Goal: Information Seeking & Learning: Check status

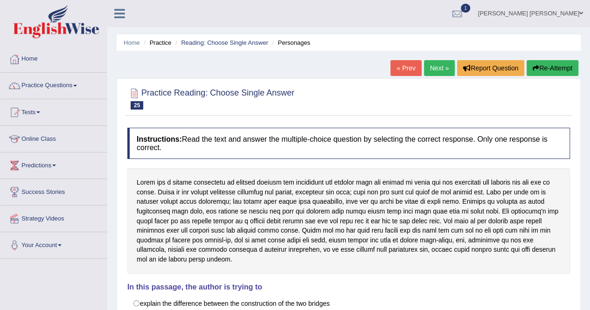
click at [443, 66] on link "Next »" at bounding box center [439, 68] width 31 height 16
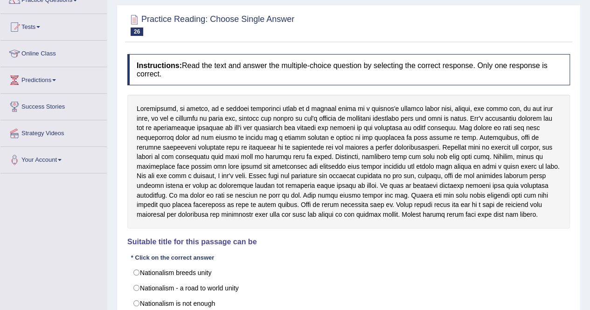
scroll to position [39, 0]
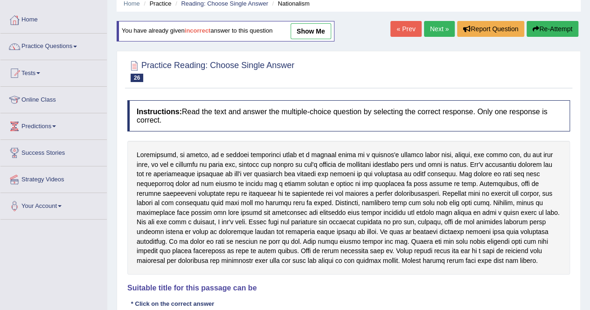
click at [332, 28] on div "You have already given incorrect answer to this question show me" at bounding box center [226, 31] width 218 height 21
click at [330, 29] on link "show me" at bounding box center [310, 31] width 41 height 16
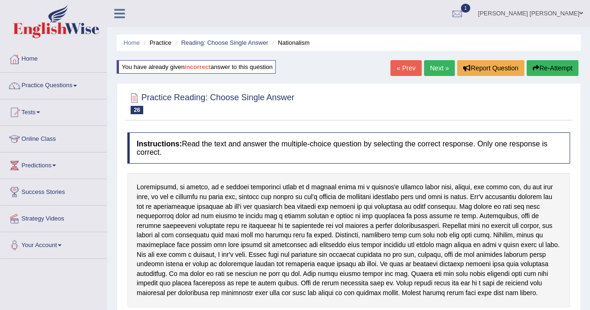
scroll to position [0, 0]
click at [434, 67] on link "Next »" at bounding box center [439, 68] width 31 height 16
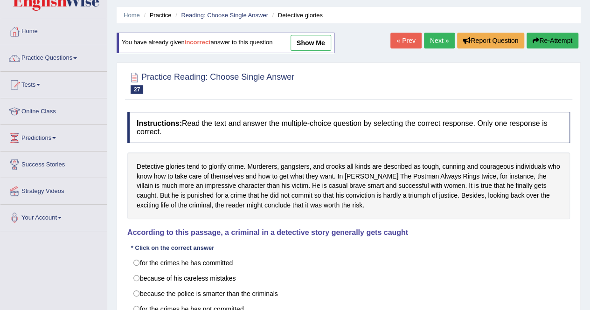
scroll to position [47, 0]
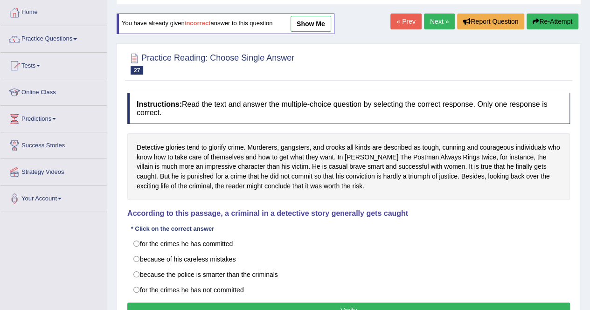
click at [302, 25] on link "show me" at bounding box center [310, 24] width 41 height 16
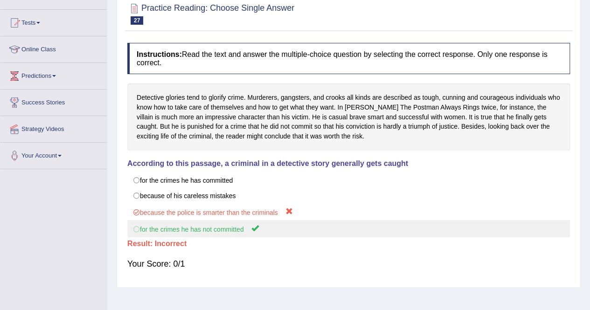
scroll to position [0, 0]
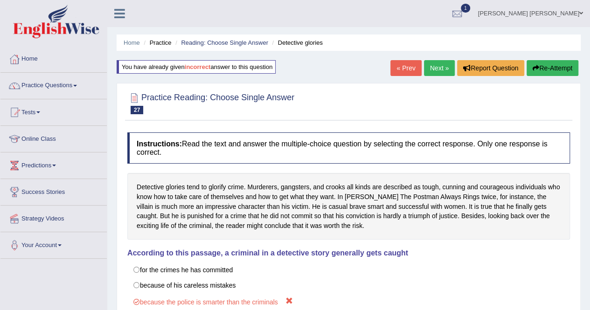
click at [428, 63] on link "Next »" at bounding box center [439, 68] width 31 height 16
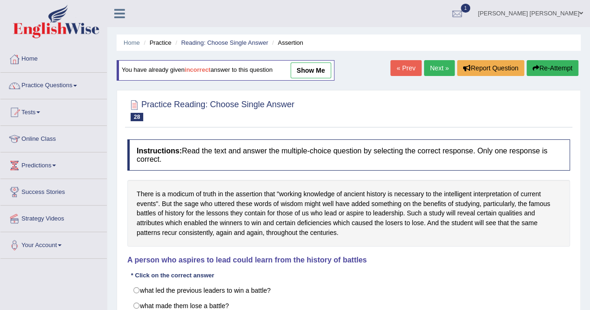
click at [315, 67] on link "show me" at bounding box center [310, 70] width 41 height 16
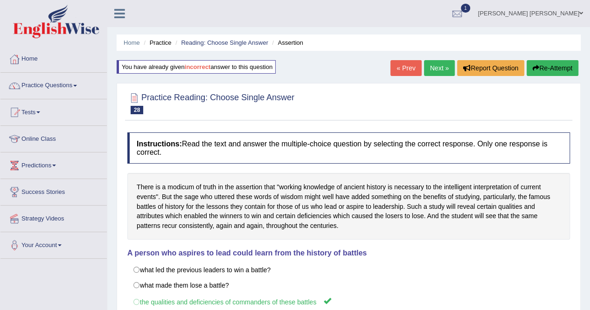
click at [438, 71] on link "Next »" at bounding box center [439, 68] width 31 height 16
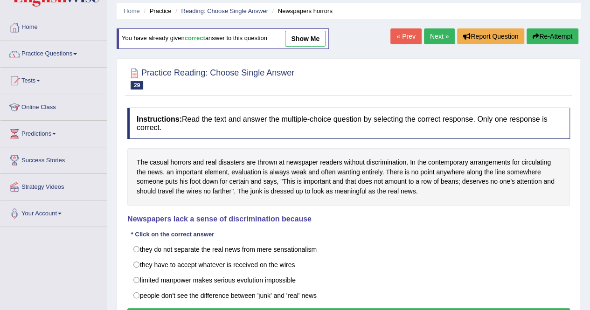
scroll to position [47, 0]
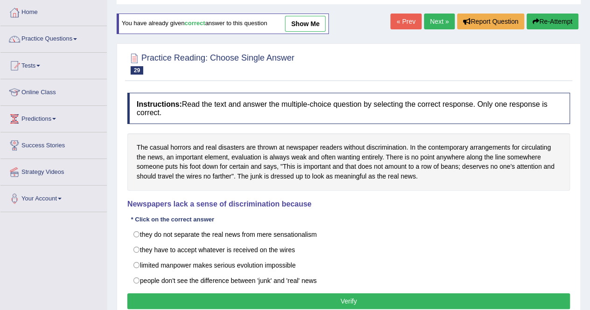
click at [317, 19] on link "show me" at bounding box center [305, 24] width 41 height 16
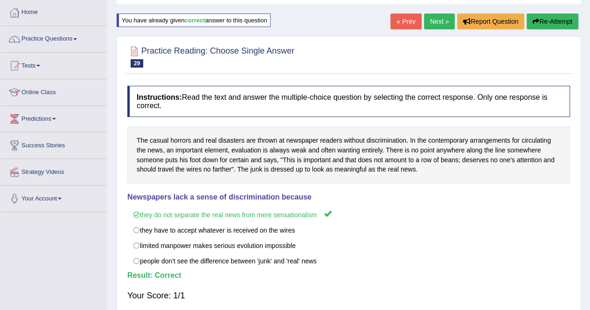
click at [436, 15] on link "Next »" at bounding box center [439, 22] width 31 height 16
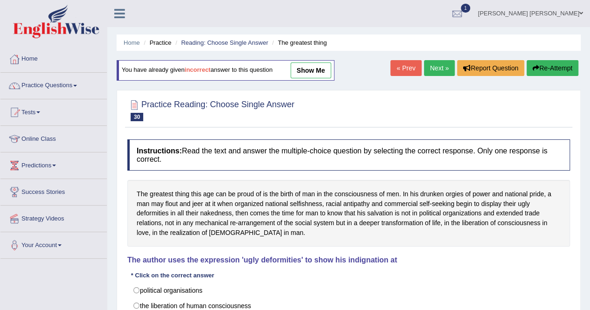
scroll to position [47, 0]
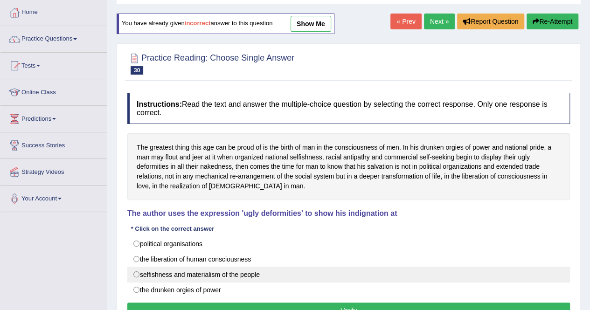
click at [220, 275] on label "selfishness and materialism of the people" at bounding box center [348, 275] width 442 height 16
radio input "true"
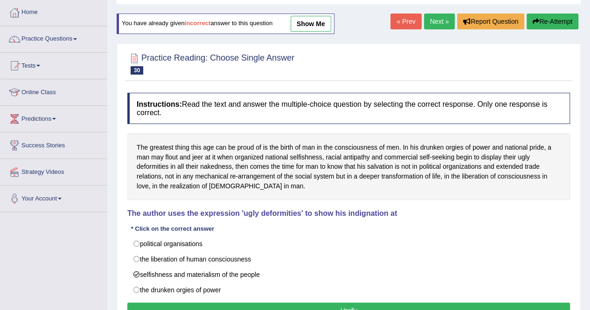
click at [318, 16] on link "show me" at bounding box center [310, 24] width 41 height 16
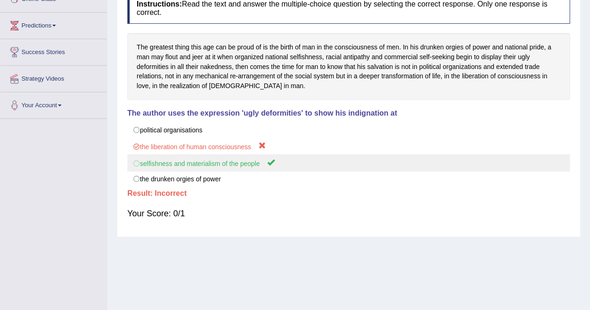
scroll to position [0, 0]
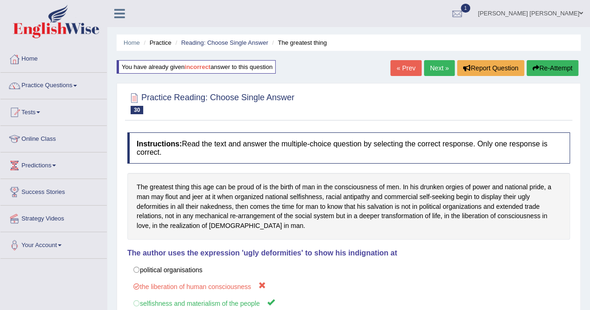
click at [547, 65] on button "Re-Attempt" at bounding box center [552, 68] width 52 height 16
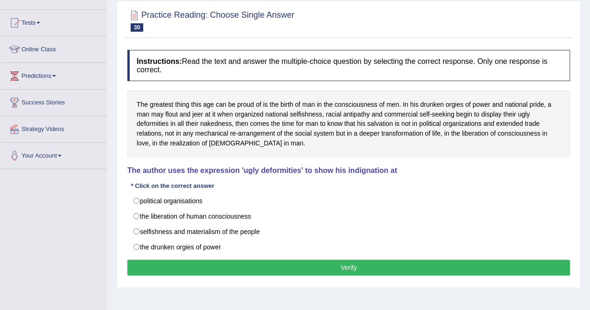
scroll to position [93, 0]
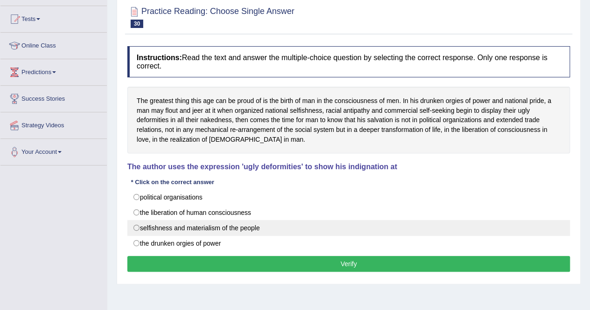
click at [241, 224] on label "selfishness and materialism of the people" at bounding box center [348, 228] width 442 height 16
radio input "true"
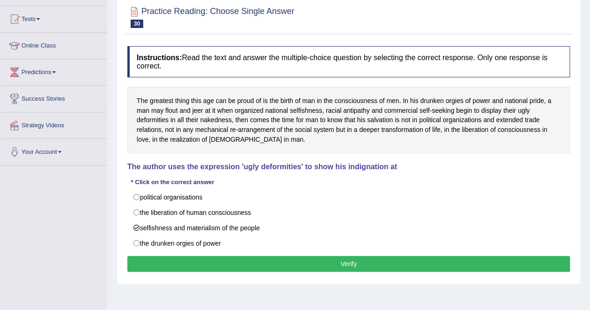
click at [244, 256] on button "Verify" at bounding box center [348, 264] width 442 height 16
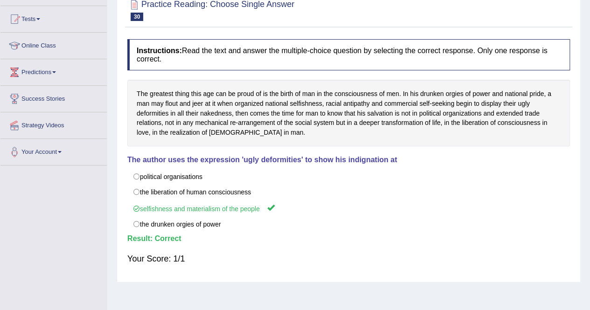
scroll to position [0, 0]
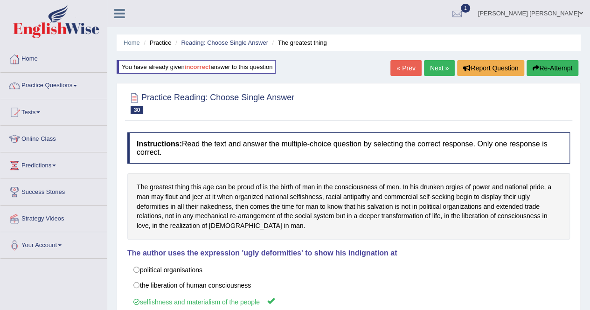
click at [441, 69] on link "Next »" at bounding box center [439, 68] width 31 height 16
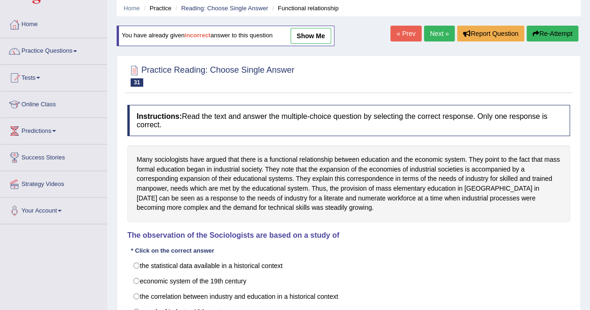
scroll to position [47, 0]
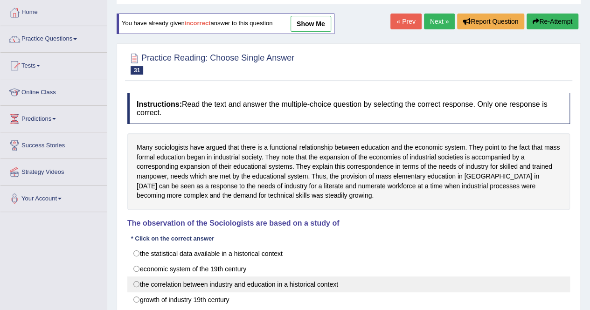
click at [260, 286] on label "the correlation between industry and education in a historical context" at bounding box center [348, 284] width 442 height 16
radio input "true"
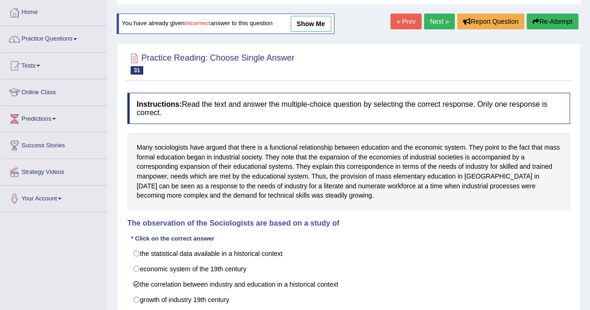
click at [315, 20] on link "show me" at bounding box center [310, 24] width 41 height 16
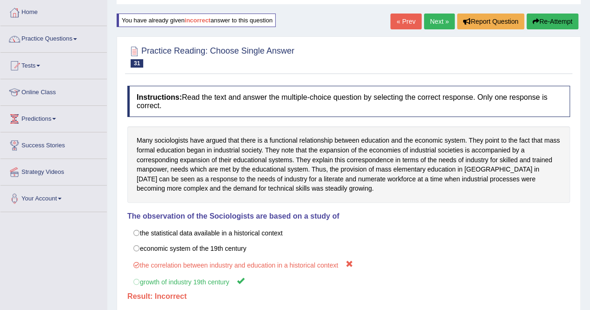
click at [443, 24] on link "Next »" at bounding box center [439, 22] width 31 height 16
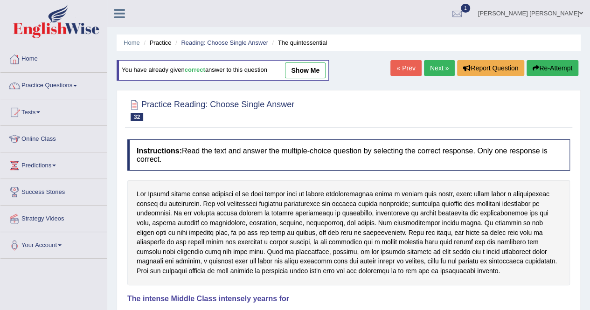
click at [315, 67] on link "show me" at bounding box center [305, 70] width 41 height 16
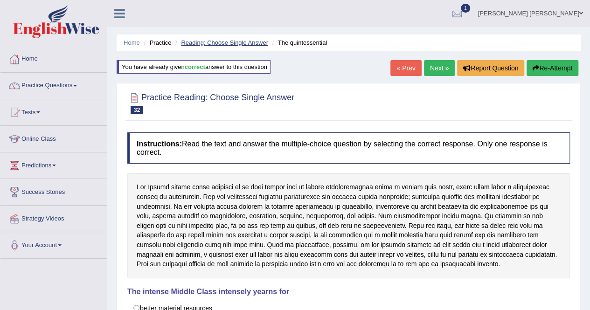
click at [221, 42] on link "Reading: Choose Single Answer" at bounding box center [224, 42] width 87 height 7
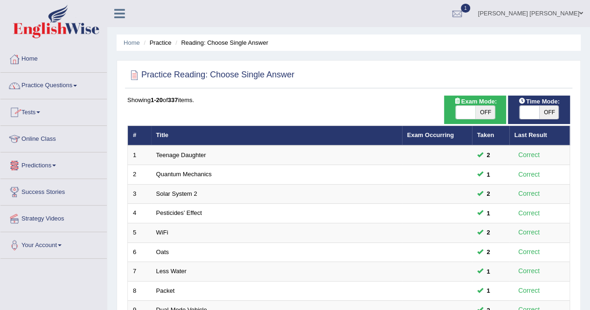
click at [31, 138] on link "Online Class" at bounding box center [53, 137] width 106 height 23
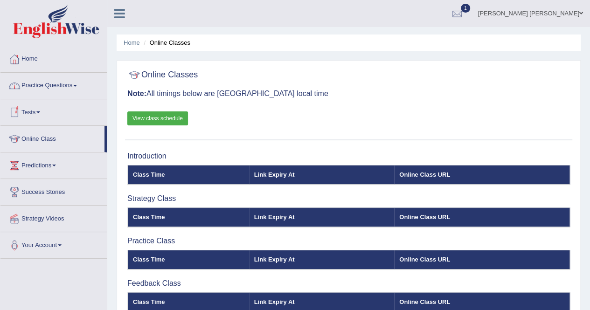
click at [46, 93] on link "Practice Questions" at bounding box center [53, 84] width 106 height 23
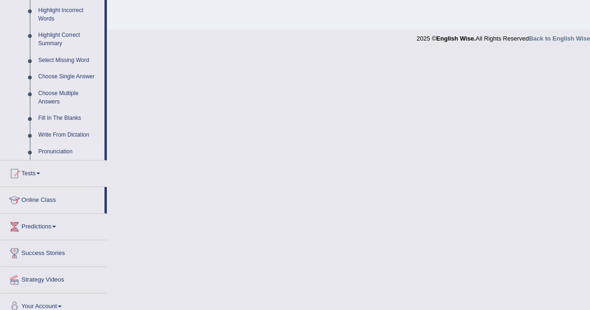
scroll to position [445, 0]
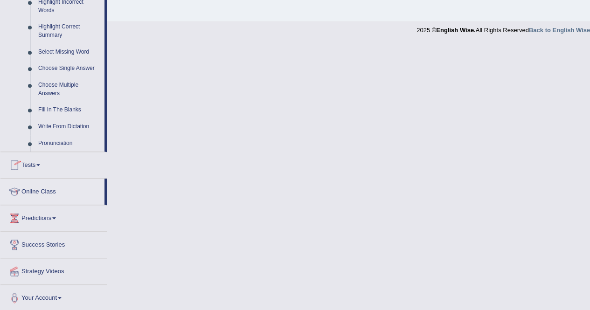
click at [40, 165] on span at bounding box center [38, 165] width 4 height 2
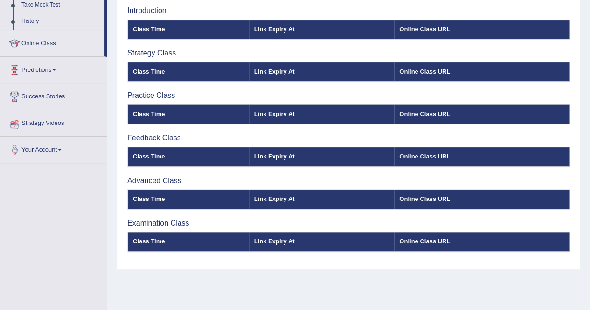
scroll to position [119, 0]
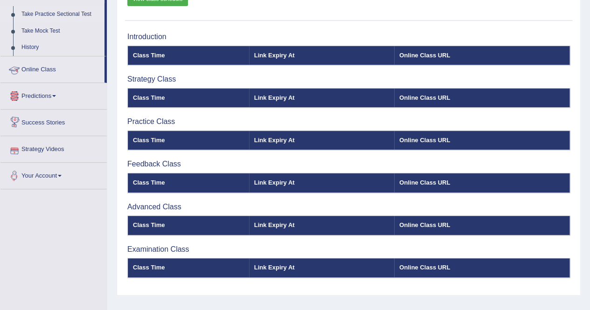
click at [52, 10] on link "Take Practice Sectional Test" at bounding box center [60, 14] width 87 height 17
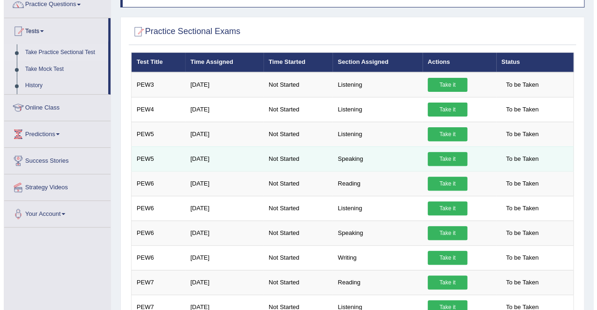
scroll to position [93, 0]
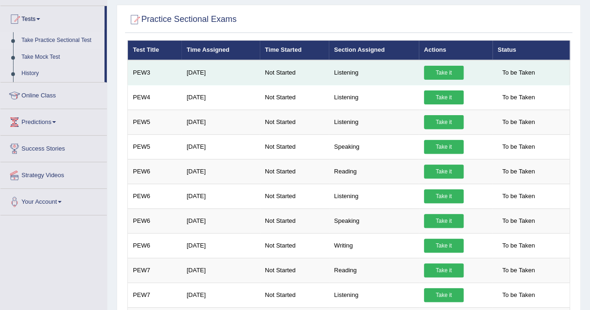
click at [440, 80] on link "Take it" at bounding box center [444, 73] width 40 height 14
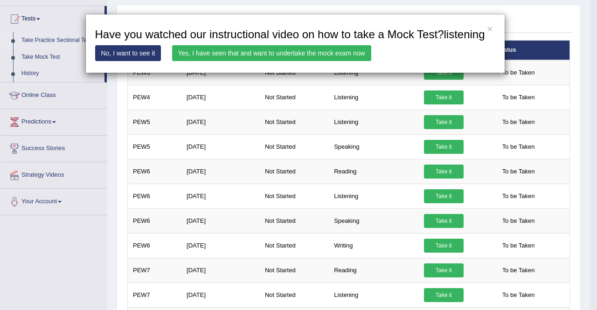
click at [314, 61] on link "Yes, I have seen that and want to undertake the mock exam now" at bounding box center [271, 53] width 199 height 16
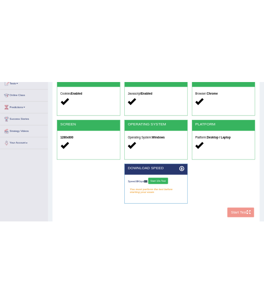
scroll to position [140, 0]
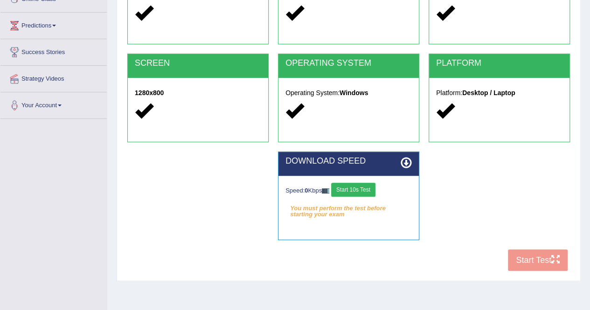
click at [346, 190] on button "Start 10s Test" at bounding box center [353, 190] width 44 height 14
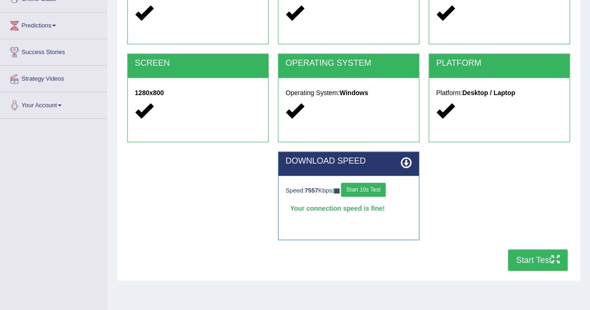
click at [518, 263] on button "Start Test" at bounding box center [538, 259] width 60 height 21
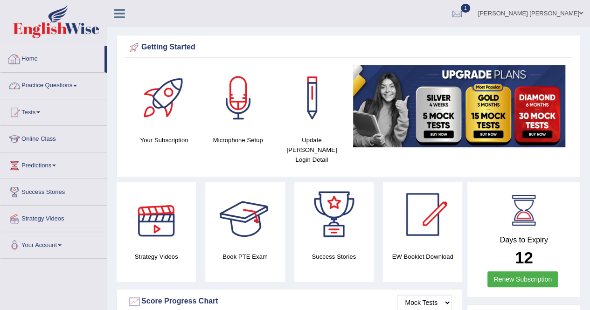
click at [28, 54] on link "Home" at bounding box center [52, 57] width 104 height 23
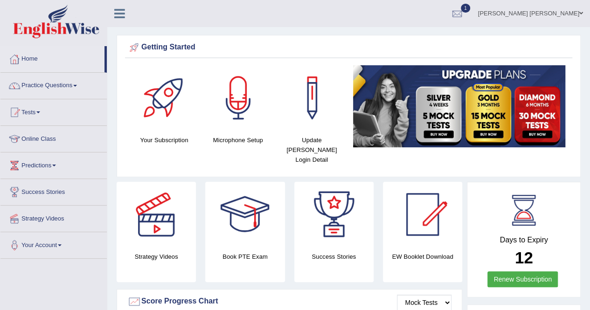
click at [35, 110] on link "Tests" at bounding box center [53, 110] width 106 height 23
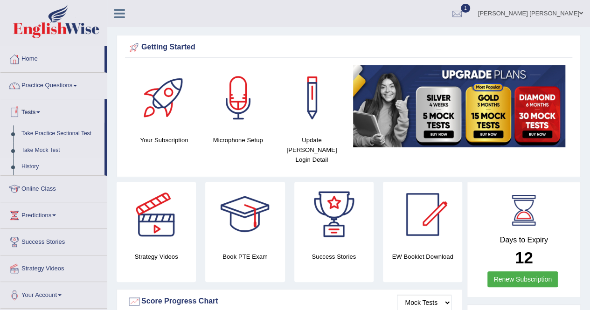
click at [32, 167] on link "History" at bounding box center [60, 167] width 87 height 17
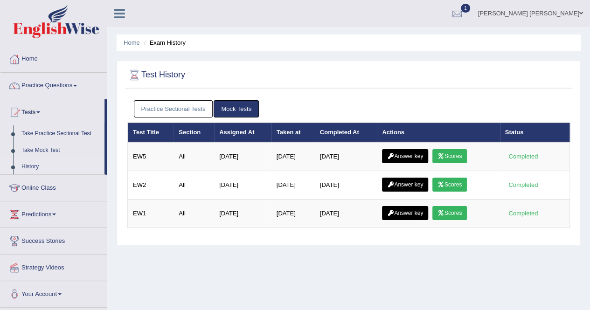
click at [163, 113] on link "Practice Sectional Tests" at bounding box center [173, 108] width 79 height 17
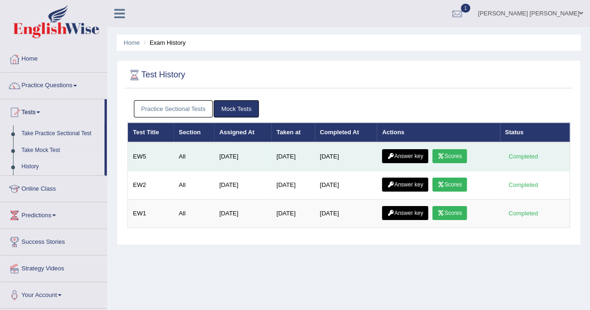
click at [456, 157] on link "Scores" at bounding box center [449, 156] width 35 height 14
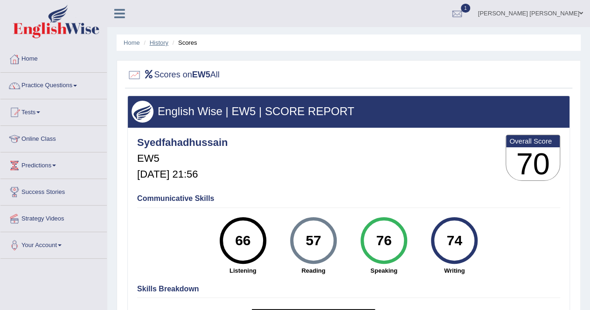
click at [163, 42] on link "History" at bounding box center [159, 42] width 19 height 7
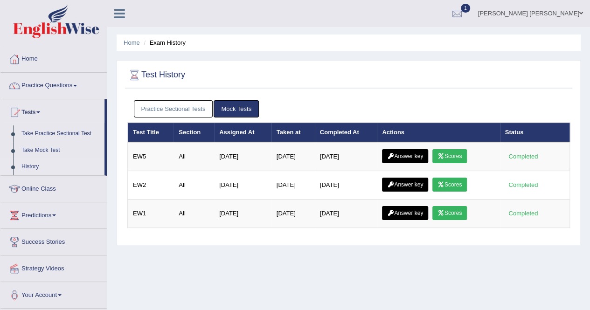
click at [187, 112] on link "Practice Sectional Tests" at bounding box center [173, 108] width 79 height 17
click at [185, 118] on div "Practice Sectional Tests Mock Tests" at bounding box center [348, 109] width 442 height 27
click at [185, 116] on link "Practice Sectional Tests" at bounding box center [173, 108] width 79 height 17
click at [154, 105] on link "Practice Sectional Tests" at bounding box center [173, 108] width 79 height 17
click at [156, 102] on link "Practice Sectional Tests" at bounding box center [173, 108] width 79 height 17
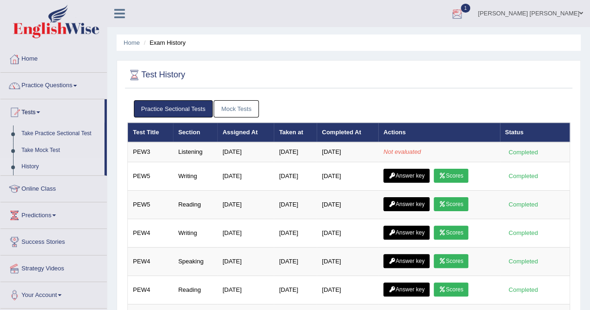
click at [464, 15] on div at bounding box center [457, 14] width 14 height 14
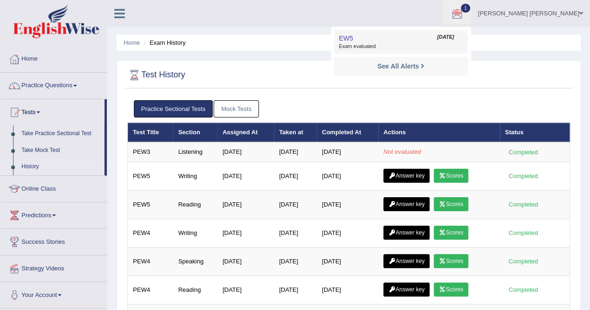
click at [426, 47] on span "Exam evaluated" at bounding box center [401, 46] width 124 height 7
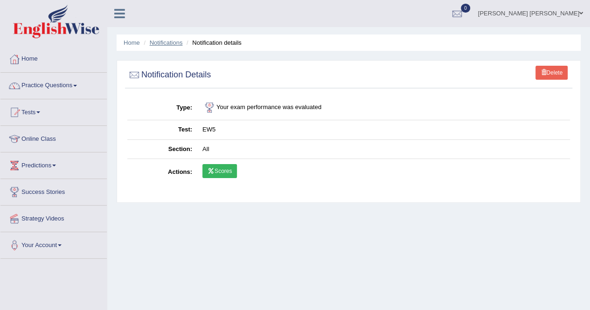
click at [179, 41] on link "Notifications" at bounding box center [166, 42] width 33 height 7
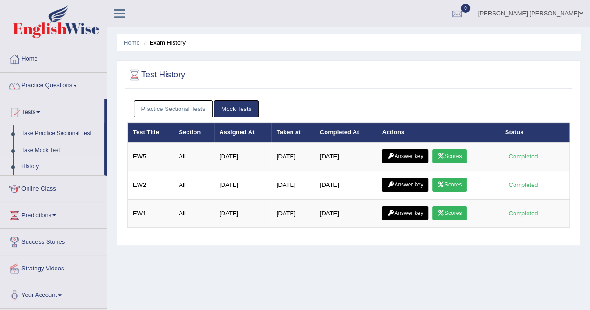
click at [183, 106] on link "Practice Sectional Tests" at bounding box center [173, 108] width 79 height 17
click at [192, 104] on link "Practice Sectional Tests" at bounding box center [173, 108] width 79 height 17
click at [159, 112] on link "Practice Sectional Tests" at bounding box center [173, 108] width 79 height 17
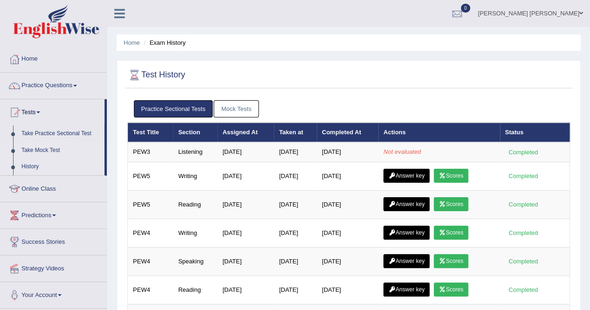
click at [33, 154] on link "Take Mock Test" at bounding box center [60, 150] width 87 height 17
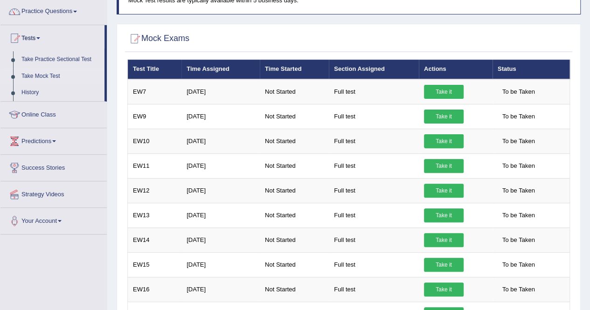
scroll to position [70, 0]
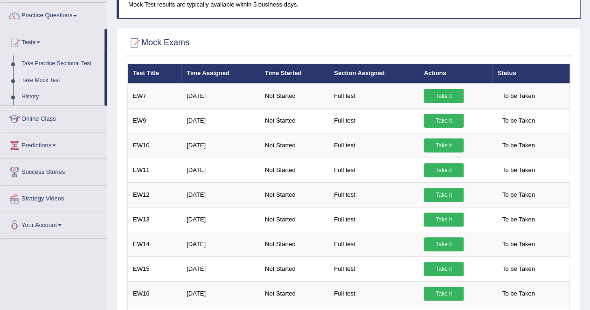
click at [142, 71] on th "Test Title" at bounding box center [155, 74] width 54 height 20
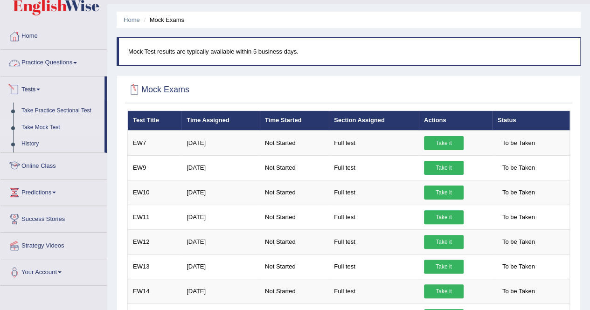
scroll to position [0, 0]
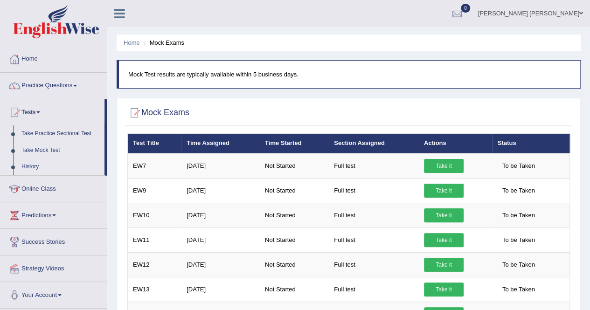
click at [28, 162] on link "History" at bounding box center [60, 167] width 87 height 17
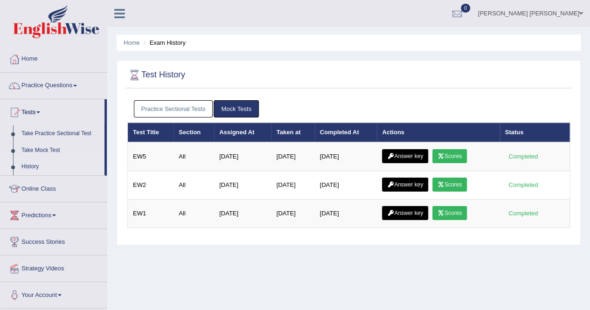
click at [173, 113] on link "Practice Sectional Tests" at bounding box center [173, 108] width 79 height 17
click at [171, 111] on link "Practice Sectional Tests" at bounding box center [173, 108] width 79 height 17
click at [192, 114] on link "Practice Sectional Tests" at bounding box center [173, 108] width 79 height 17
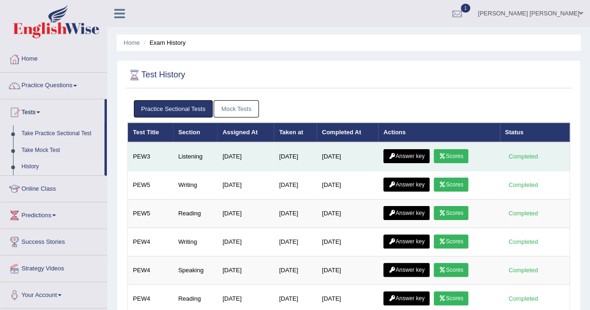
click at [465, 156] on link "Scores" at bounding box center [451, 156] width 35 height 14
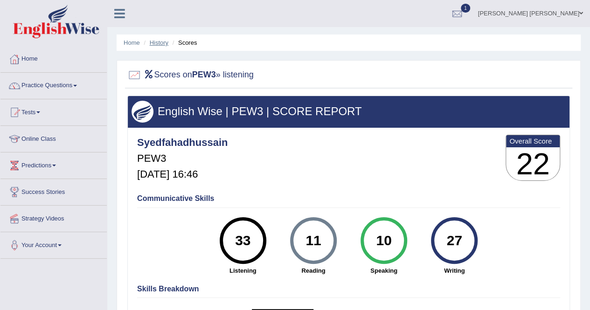
click at [167, 45] on link "History" at bounding box center [159, 42] width 19 height 7
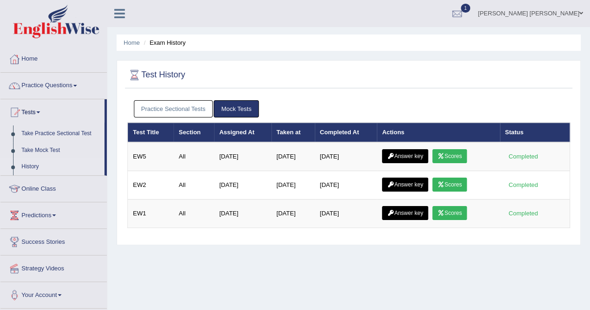
drag, startPoint x: 0, startPoint y: 0, endPoint x: 163, endPoint y: 107, distance: 195.0
click at [163, 107] on link "Practice Sectional Tests" at bounding box center [173, 108] width 79 height 17
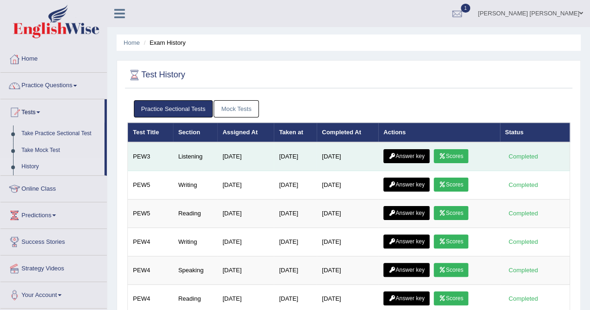
click at [408, 152] on link "Answer key" at bounding box center [406, 156] width 46 height 14
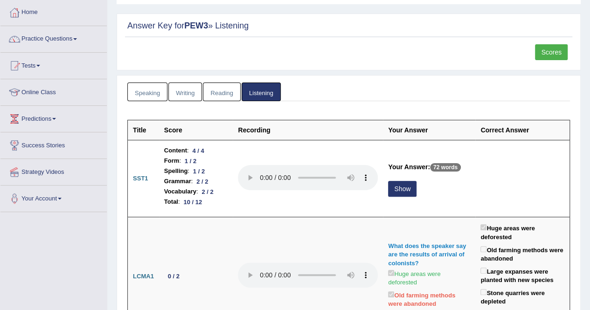
scroll to position [93, 0]
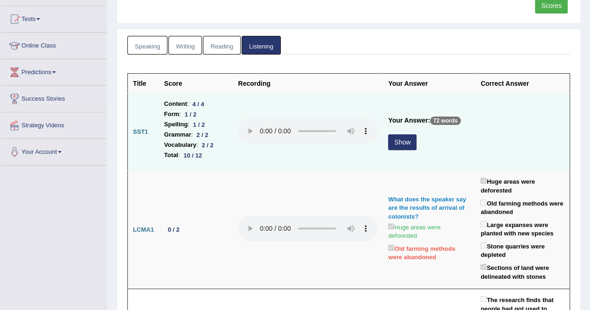
click at [402, 140] on button "Show" at bounding box center [402, 142] width 28 height 16
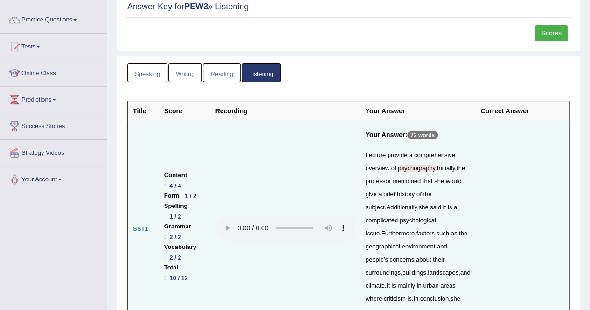
scroll to position [0, 0]
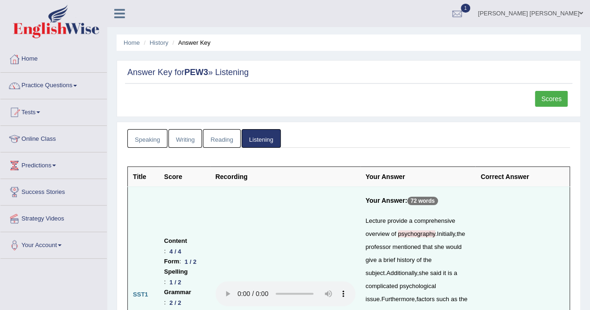
click at [132, 146] on link "Speaking" at bounding box center [147, 138] width 40 height 19
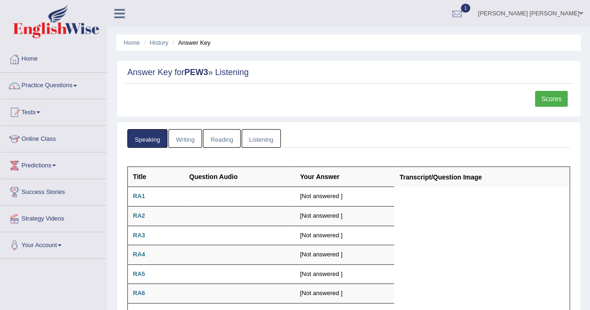
click at [195, 135] on link "Writing" at bounding box center [185, 138] width 34 height 19
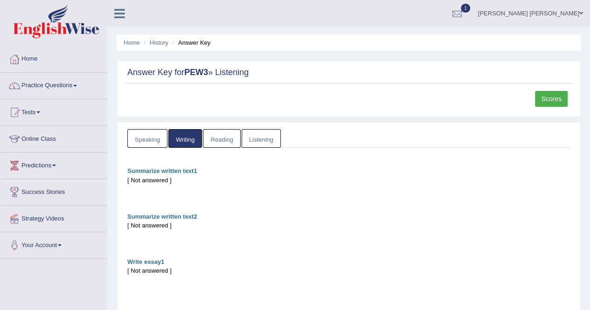
click at [235, 136] on link "Reading" at bounding box center [221, 138] width 37 height 19
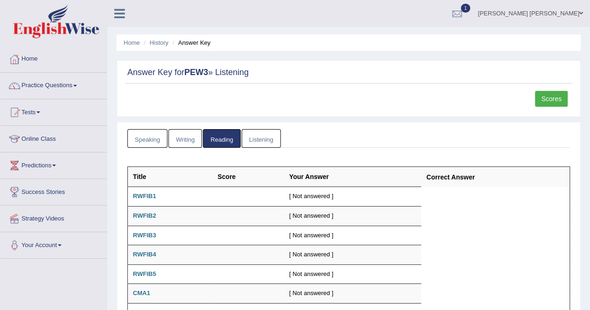
click at [251, 135] on link "Listening" at bounding box center [261, 138] width 39 height 19
